Goal: Find specific page/section: Find specific page/section

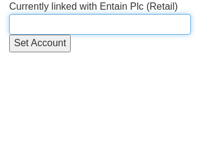
click at [51, 18] on input "text" at bounding box center [99, 24] width 181 height 21
type input "entain"
